Goal: Task Accomplishment & Management: Manage account settings

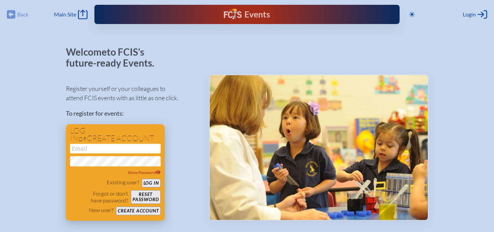
click at [139, 153] on input "email" at bounding box center [115, 149] width 91 height 10
type input "[EMAIL_ADDRESS][DOMAIN_NAME]"
click at [153, 185] on button "Log in" at bounding box center [151, 183] width 19 height 9
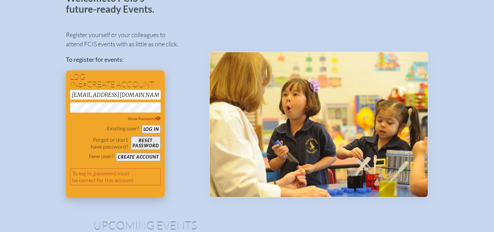
scroll to position [56, 0]
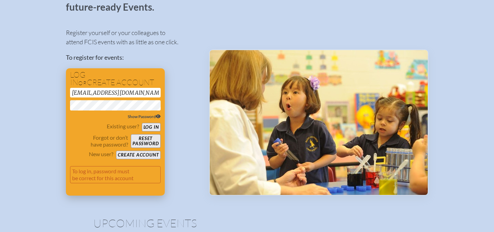
click at [153, 114] on span "Show Password" at bounding box center [144, 116] width 33 height 5
click at [143, 111] on div "klandis@tvsnaples.org Hide Password" at bounding box center [115, 104] width 91 height 32
click at [97, 135] on p "Forgot or don’t have password?" at bounding box center [99, 141] width 58 height 14
click at [148, 129] on button "Log in" at bounding box center [151, 127] width 19 height 9
click at [147, 144] on button "Reset password" at bounding box center [146, 141] width 30 height 14
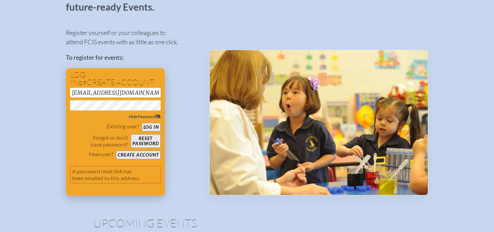
click at [92, 123] on div "Existing user? Log in" at bounding box center [115, 127] width 91 height 9
click at [145, 127] on button "Log in" at bounding box center [151, 127] width 19 height 9
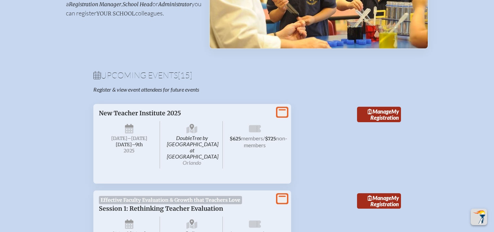
scroll to position [175, 0]
